Goal: Navigation & Orientation: Understand site structure

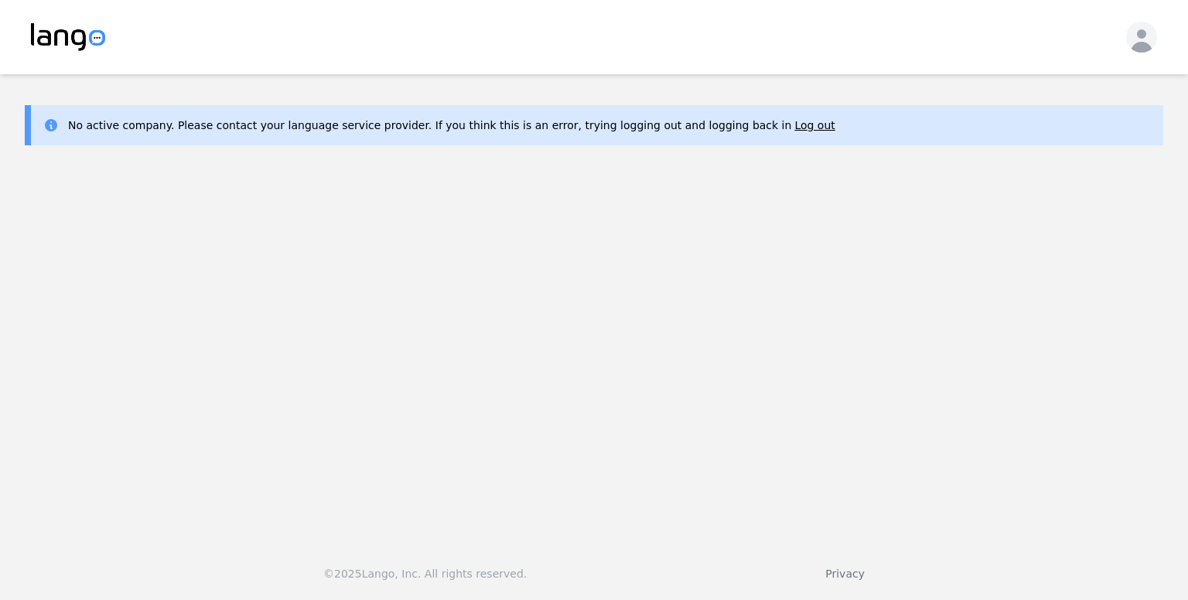
click at [1145, 49] on icon "button" at bounding box center [1142, 40] width 22 height 23
click at [90, 33] on img at bounding box center [68, 37] width 74 height 28
click at [1138, 38] on icon "button" at bounding box center [1141, 40] width 31 height 31
